Goal: Task Accomplishment & Management: Use online tool/utility

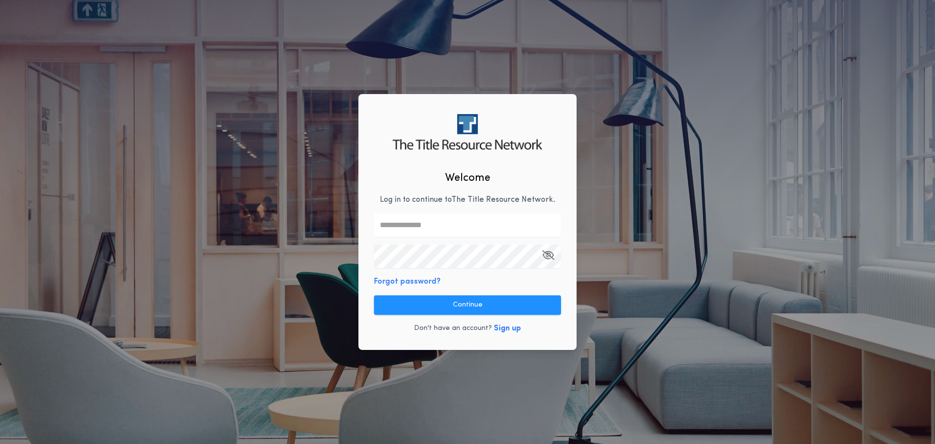
click at [425, 222] on input "text" at bounding box center [467, 224] width 187 height 23
type input "**********"
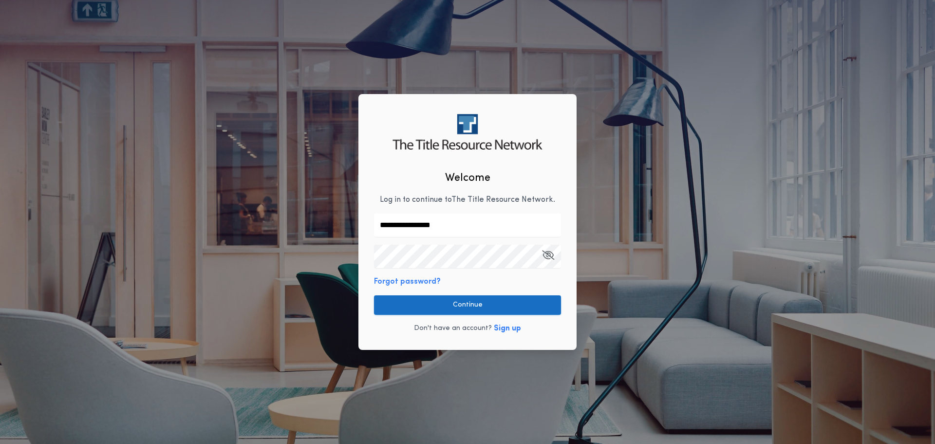
click at [459, 299] on button "Continue" at bounding box center [467, 304] width 187 height 19
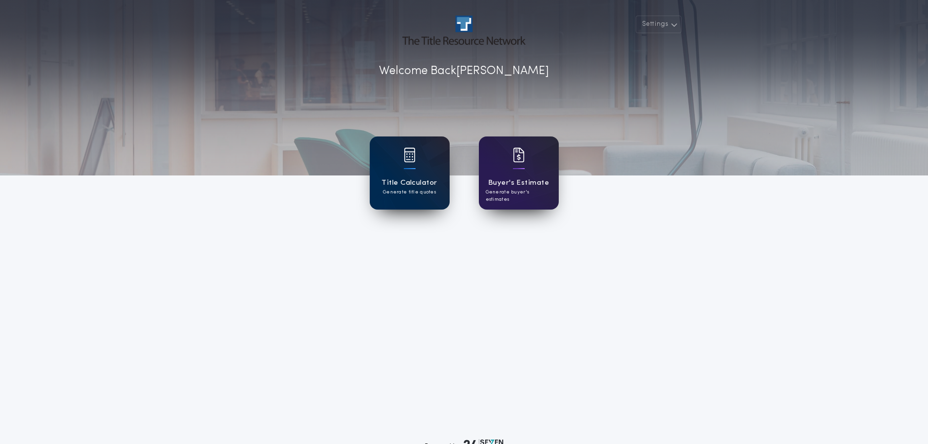
click at [398, 163] on div "Title Calculator Generate title quotes" at bounding box center [410, 172] width 80 height 73
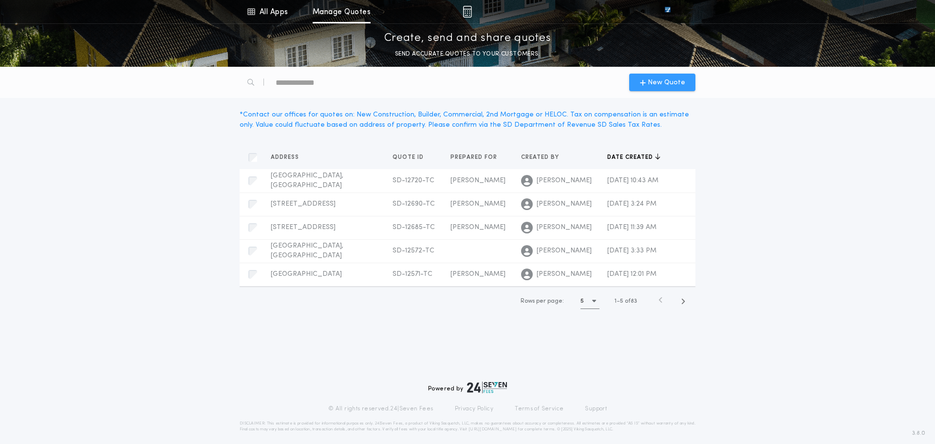
click at [654, 78] on span "New Quote" at bounding box center [667, 82] width 38 height 10
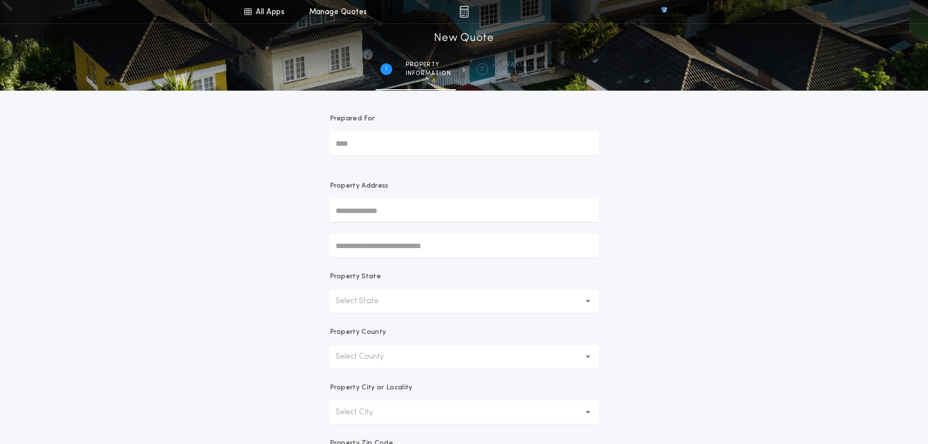
click at [359, 139] on input "Prepared For" at bounding box center [464, 143] width 269 height 23
type input "**********"
click at [370, 205] on input "text" at bounding box center [464, 210] width 269 height 23
type input "**********"
click at [378, 228] on button "[STREET_ADDRESS]" at bounding box center [464, 230] width 269 height 15
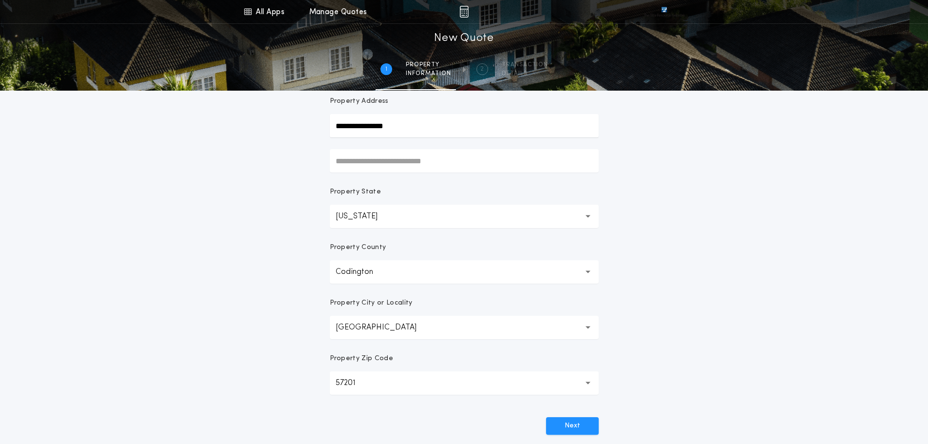
scroll to position [146, 0]
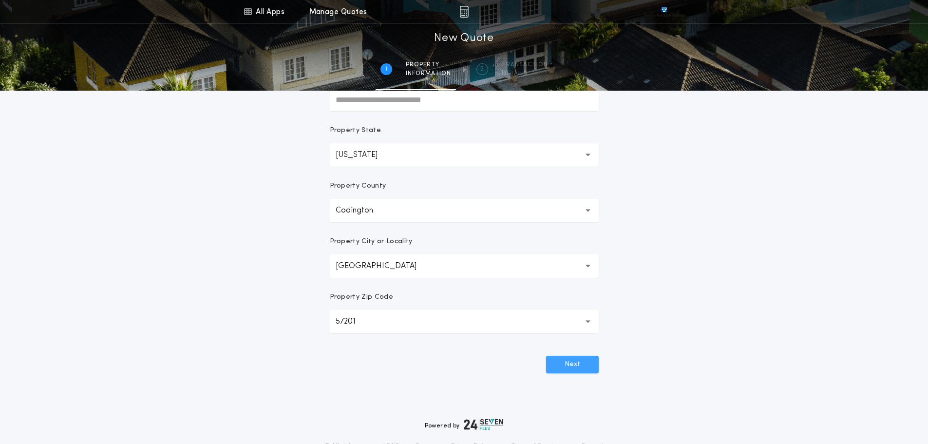
click at [573, 358] on button "Next" at bounding box center [572, 365] width 53 height 18
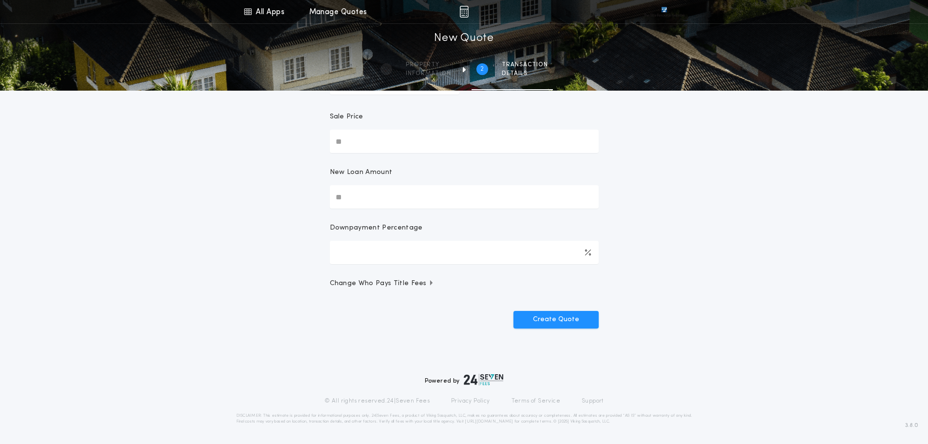
scroll to position [0, 0]
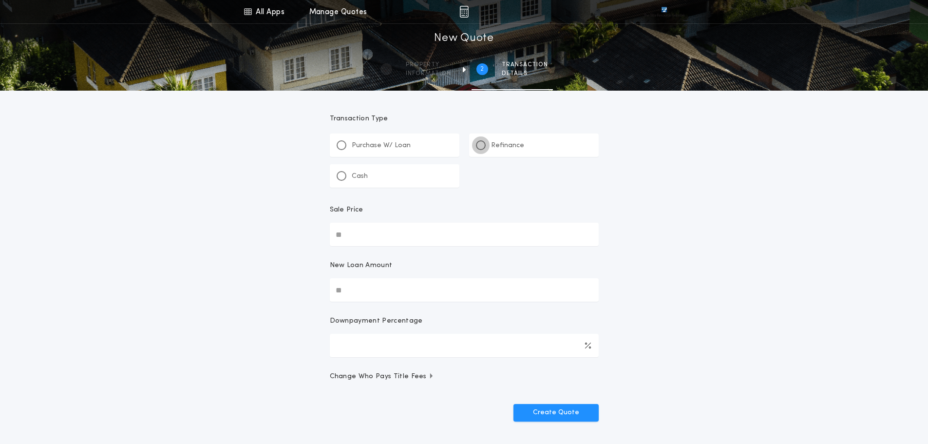
click at [481, 150] on div at bounding box center [481, 145] width 10 height 10
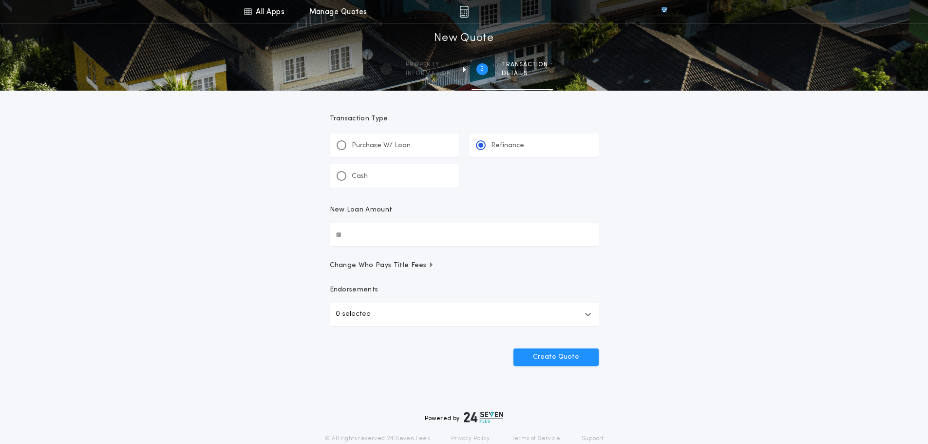
click at [360, 244] on input "New Loan Amount" at bounding box center [464, 234] width 269 height 23
type input "********"
click at [430, 264] on icon "button" at bounding box center [431, 264] width 2 height 5
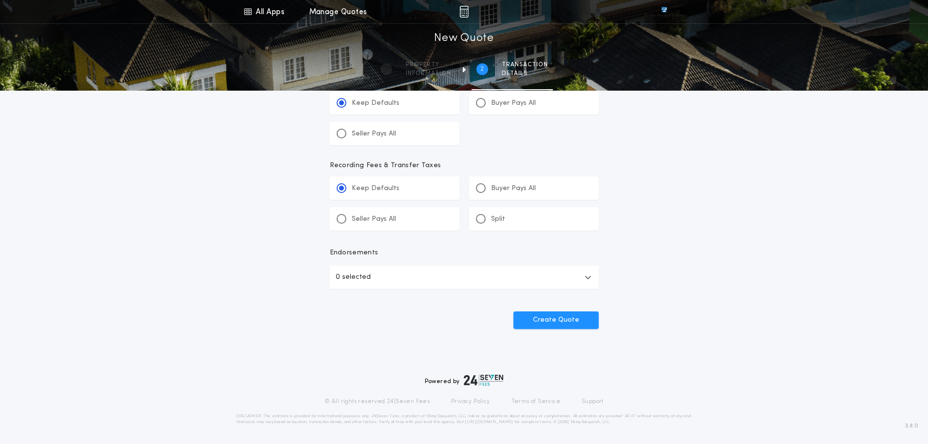
scroll to position [378, 0]
click at [588, 278] on icon "button" at bounding box center [588, 277] width 7 height 8
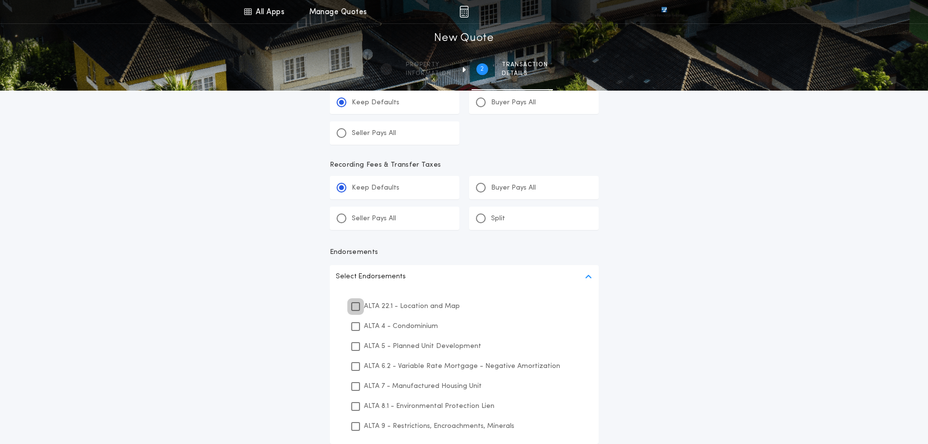
click at [359, 308] on div at bounding box center [355, 306] width 7 height 7
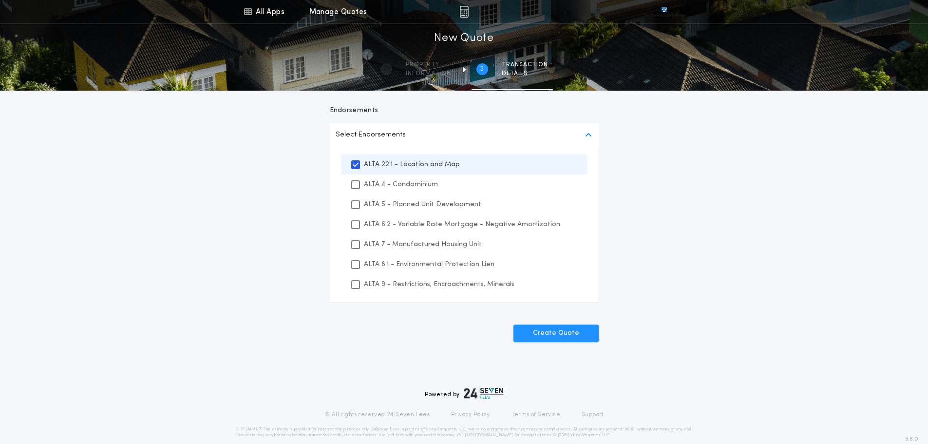
scroll to position [533, 0]
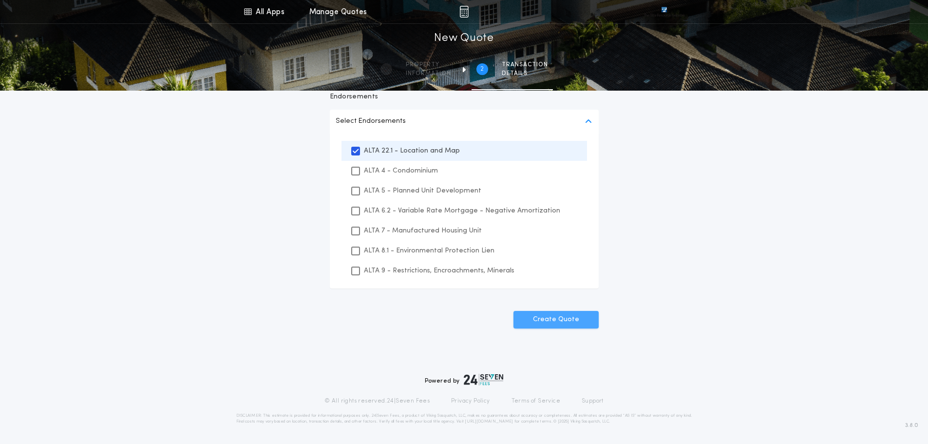
click at [553, 324] on button "Create Quote" at bounding box center [555, 320] width 85 height 18
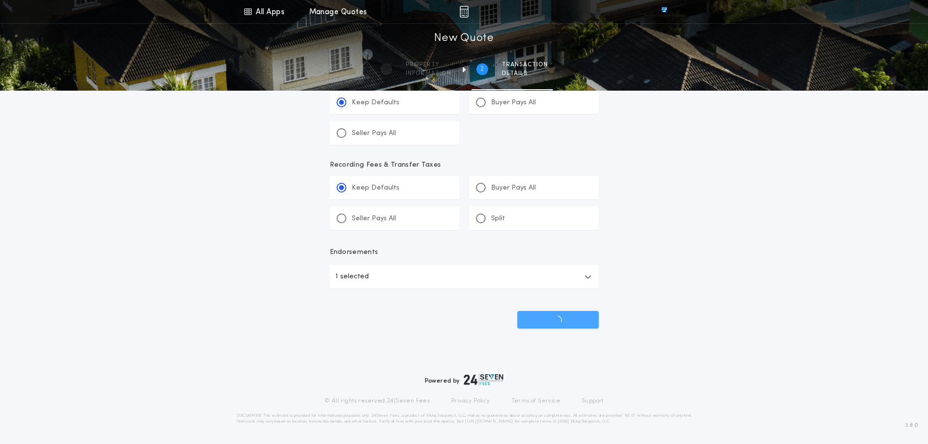
scroll to position [378, 0]
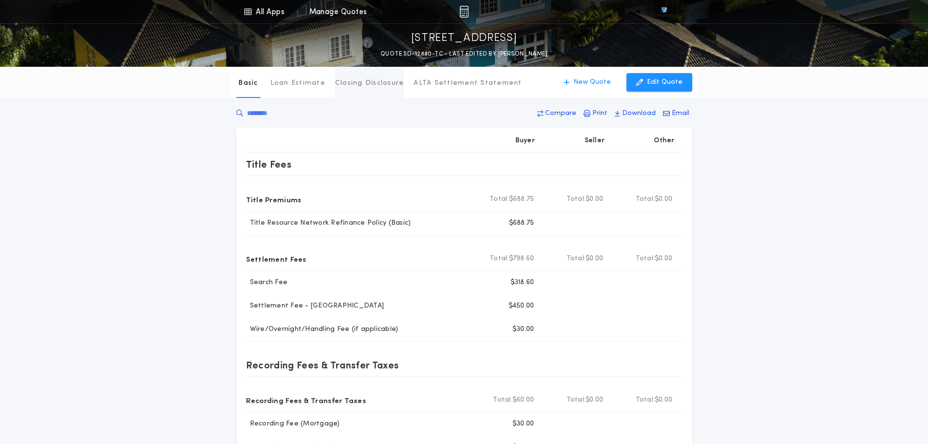
click at [374, 88] on p "Closing Disclosure" at bounding box center [369, 83] width 69 height 10
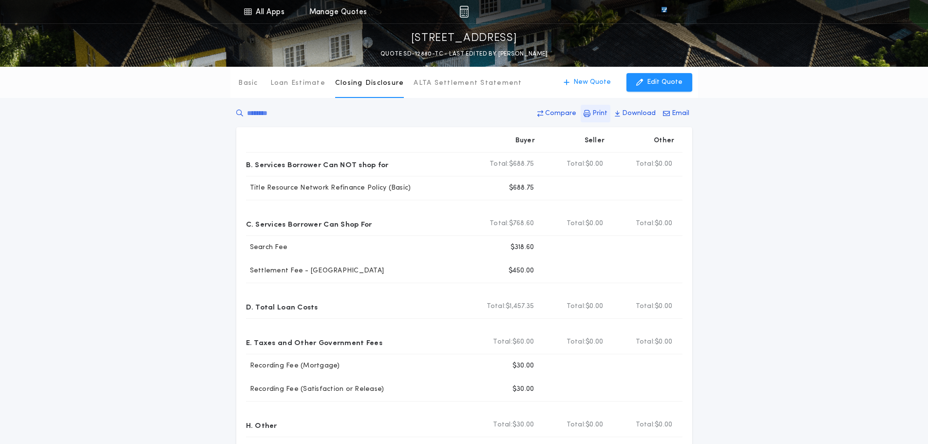
click at [597, 114] on p "Print" at bounding box center [599, 114] width 15 height 10
